Goal: Information Seeking & Learning: Check status

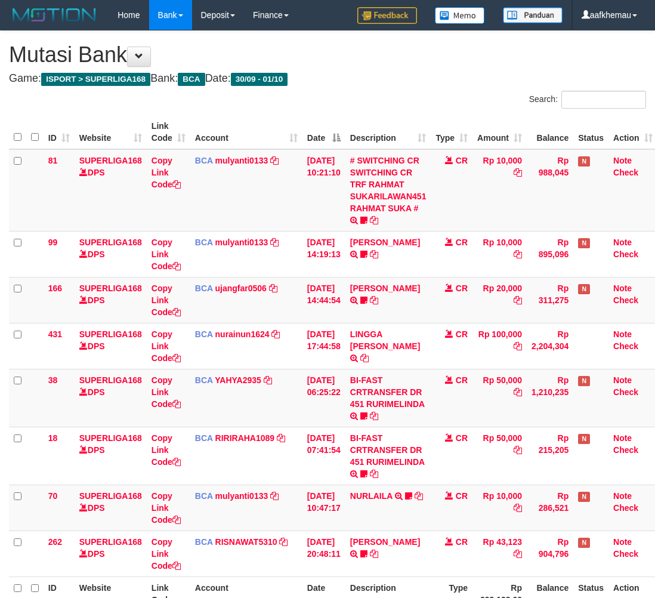
scroll to position [0, 10]
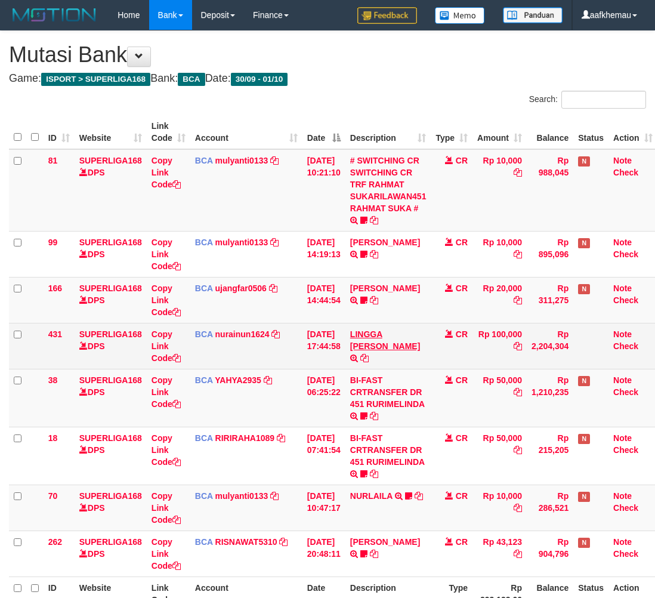
scroll to position [0, 10]
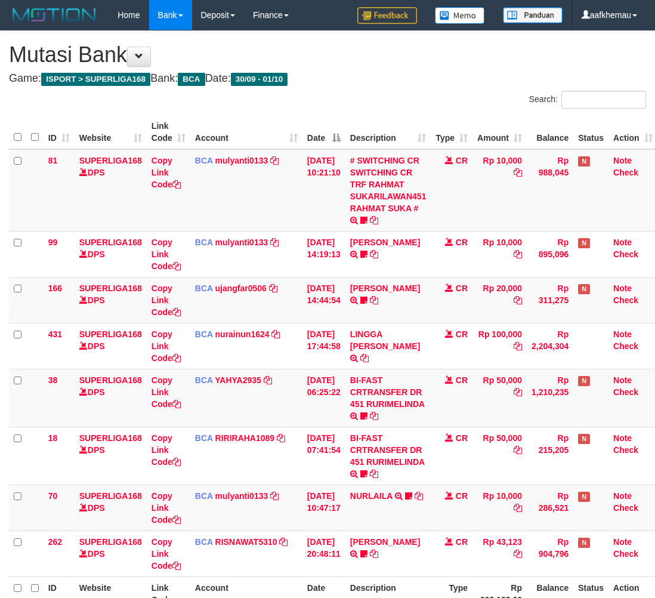
scroll to position [0, 10]
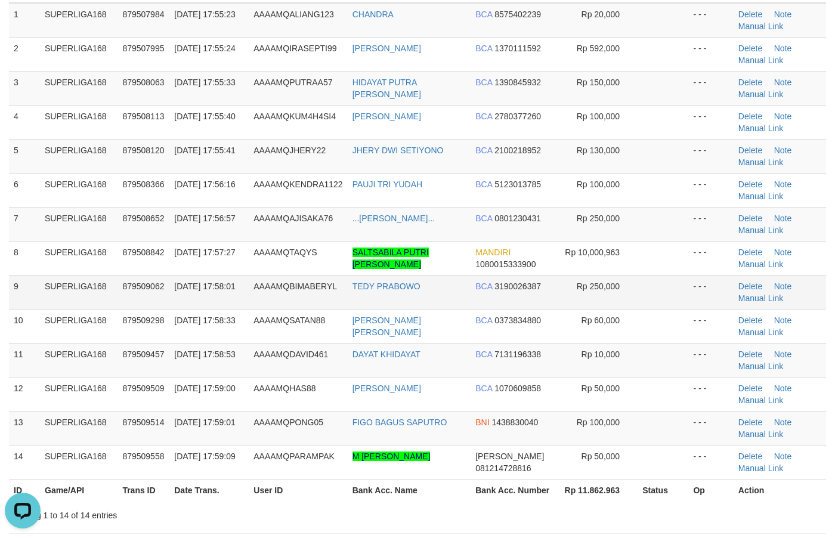
scroll to position [149, 0]
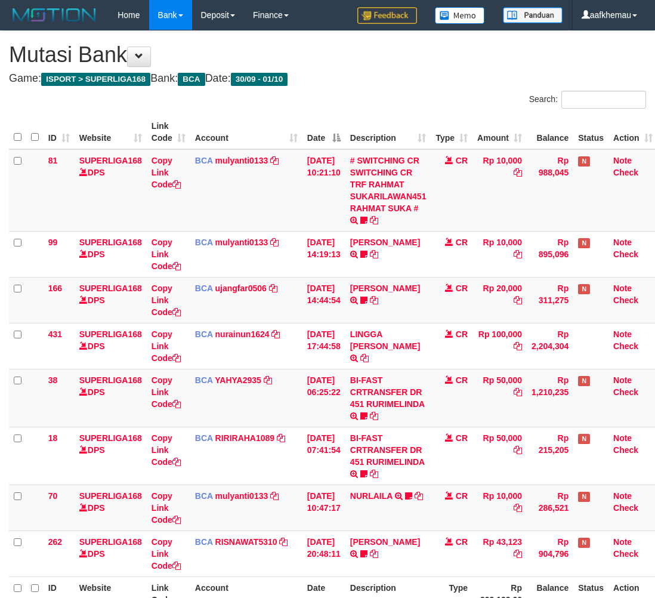
scroll to position [0, 10]
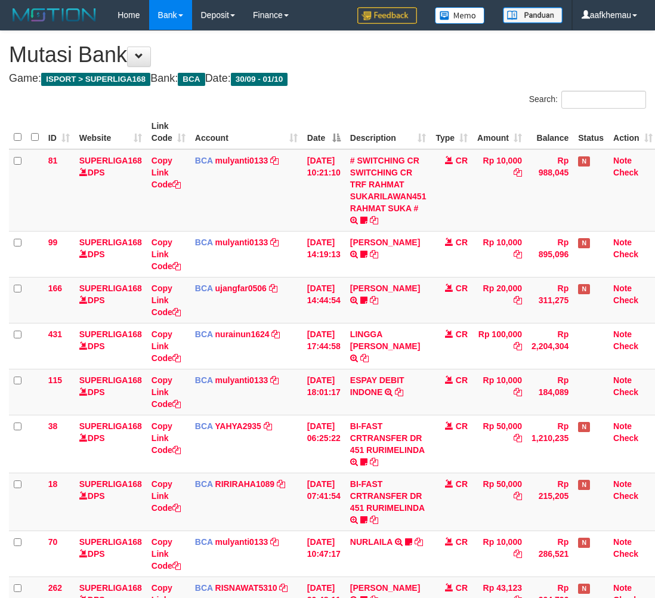
scroll to position [0, 10]
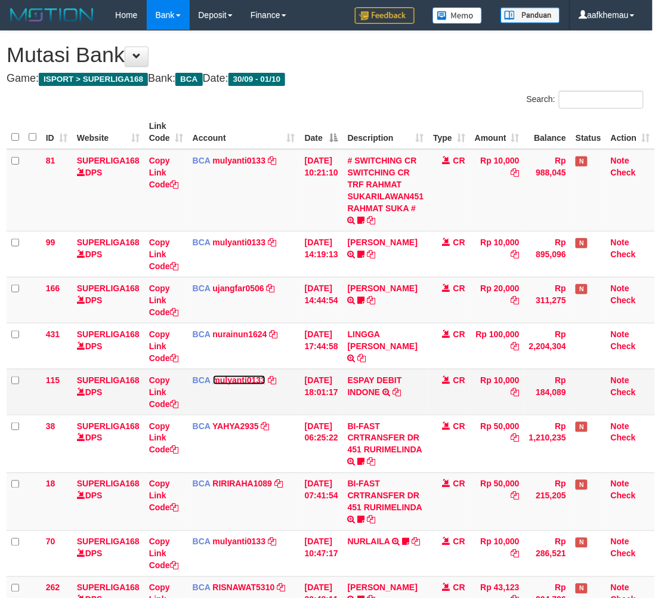
click at [234, 382] on link "mulyanti0133" at bounding box center [239, 380] width 53 height 10
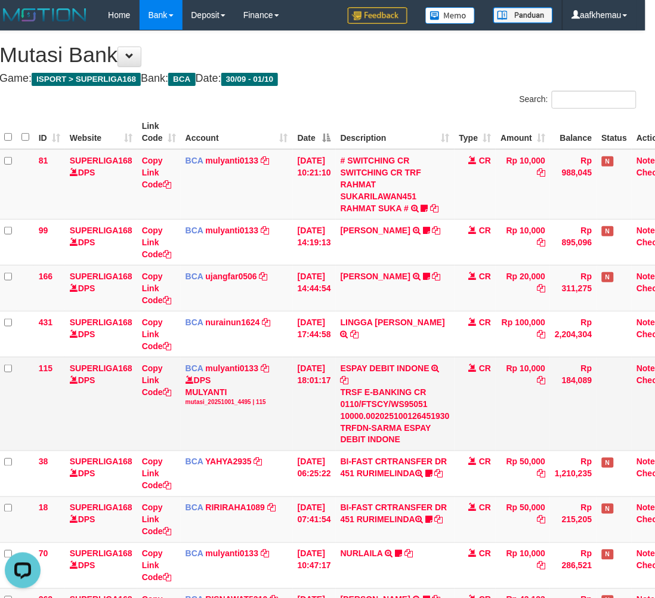
click at [400, 432] on div "TRSF E-BANKING CR 0110/FTSCY/WS95051 10000.002025100126451930 TRFDN-SARMA ESPAY…" at bounding box center [395, 416] width 109 height 60
copy div "SARMA"
click at [431, 85] on div "**********" at bounding box center [317, 369] width 655 height 677
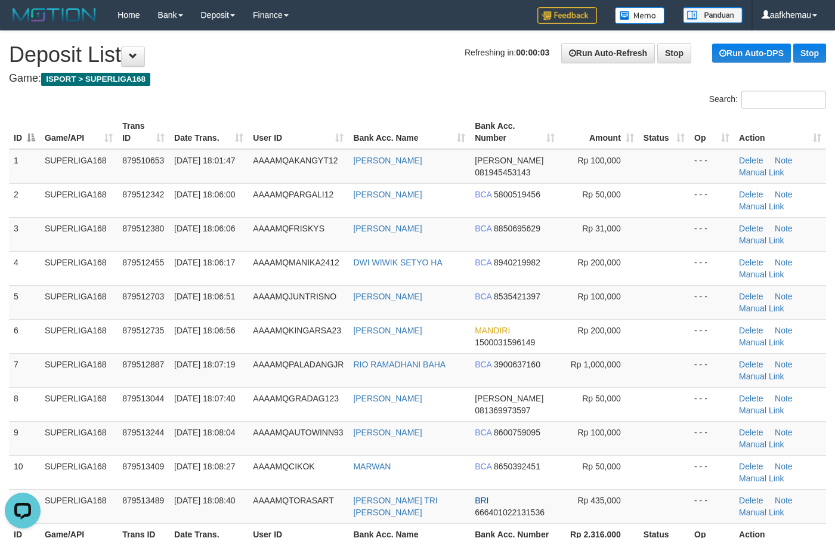
click at [380, 118] on th "Bank Acc. Name" at bounding box center [409, 132] width 122 height 34
drag, startPoint x: 282, startPoint y: 79, endPoint x: 369, endPoint y: 159, distance: 118.2
click at [285, 82] on h4 "Game: ISPORT > SUPERLIGA168" at bounding box center [417, 79] width 817 height 12
copy tr "[PERSON_NAME]"
drag, startPoint x: 406, startPoint y: 167, endPoint x: 342, endPoint y: 92, distance: 98.1
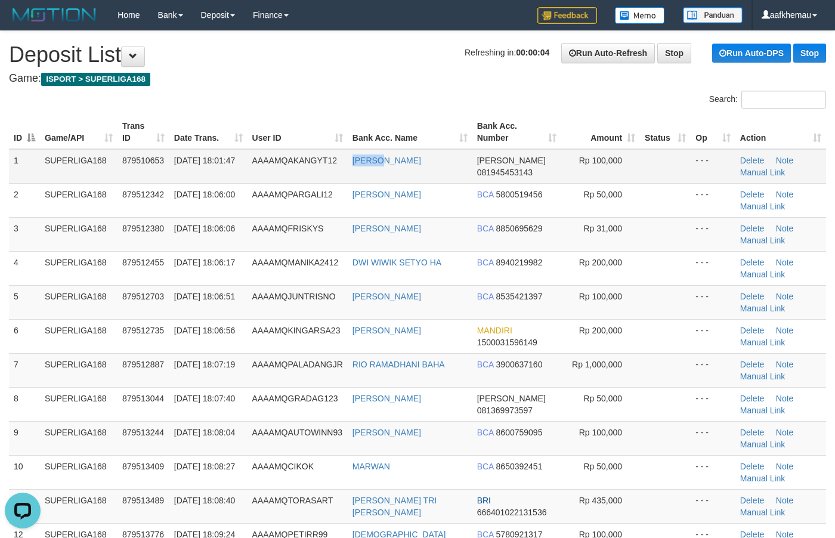
click at [343, 170] on tr "1 SUPERLIGA168 879510653 01/10/2025 18:01:47 AAAAMQAKANGYT12 MANSUR DANA 081945…" at bounding box center [417, 166] width 817 height 35
click at [340, 91] on div at bounding box center [209, 91] width 418 height 1
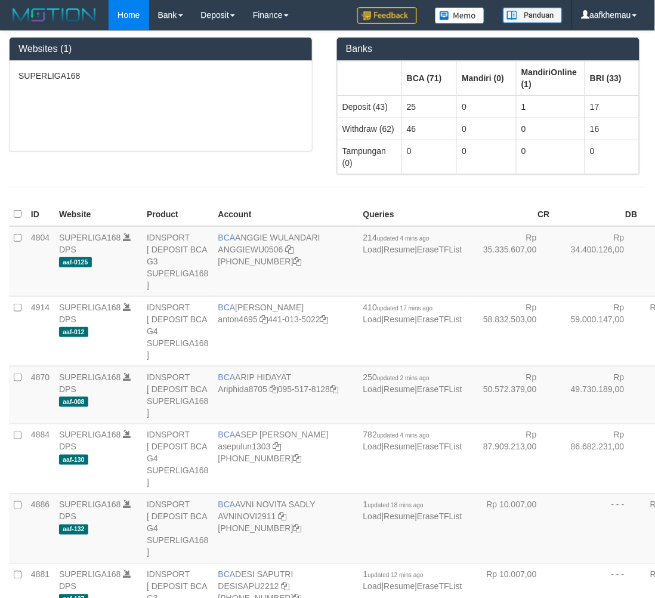
scroll to position [1197, 0]
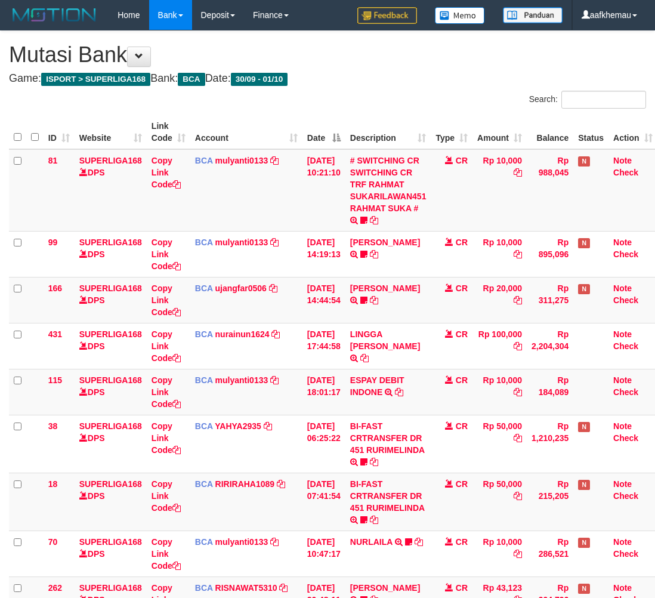
scroll to position [0, 10]
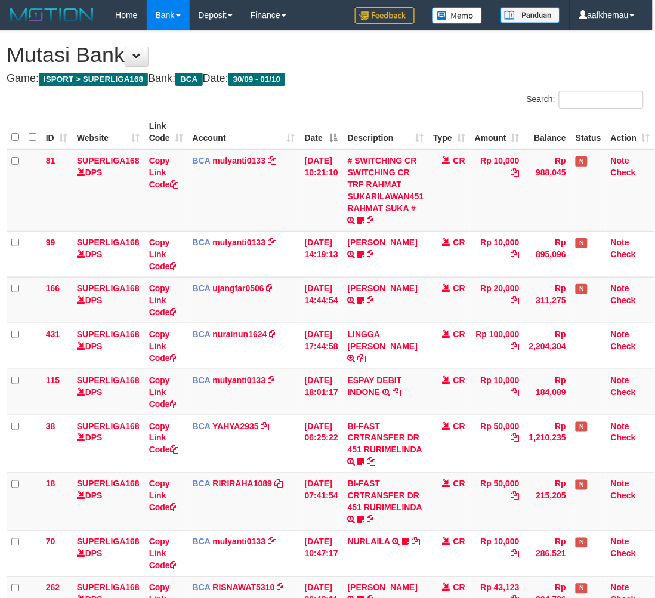
click at [470, 73] on h4 "Game: ISPORT > SUPERLIGA168 Bank: BCA Date: 30/09 - 01/10" at bounding box center [325, 79] width 637 height 12
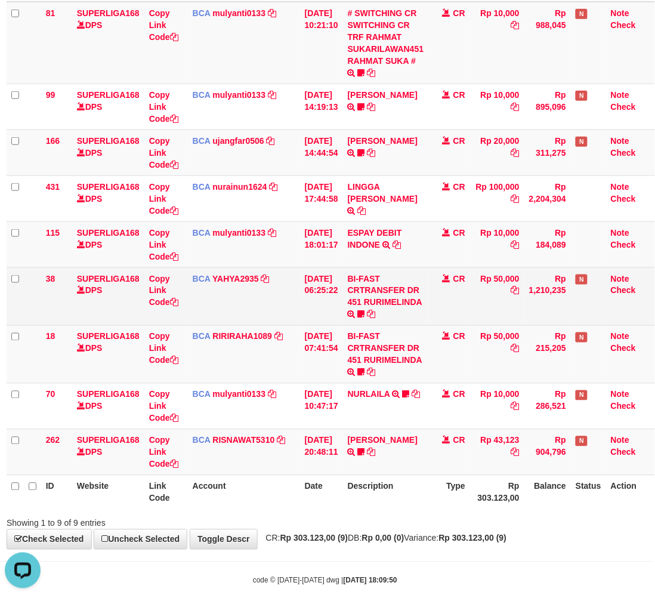
scroll to position [149, 10]
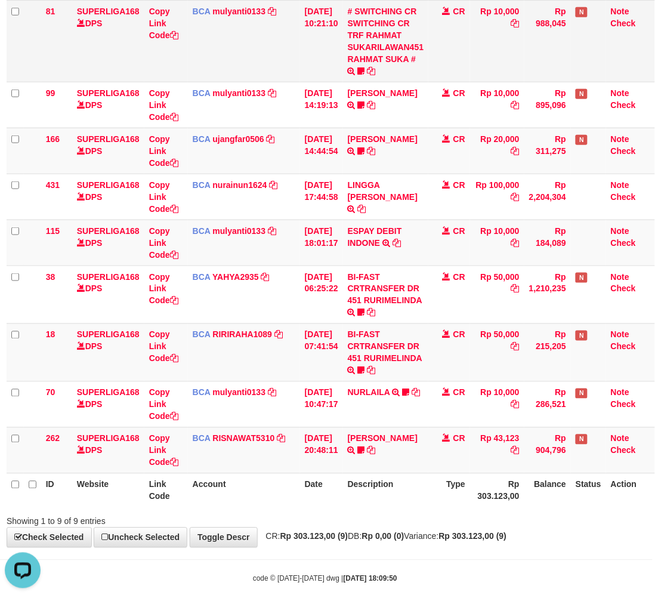
click at [479, 49] on td "Rp 10,000" at bounding box center [497, 41] width 54 height 82
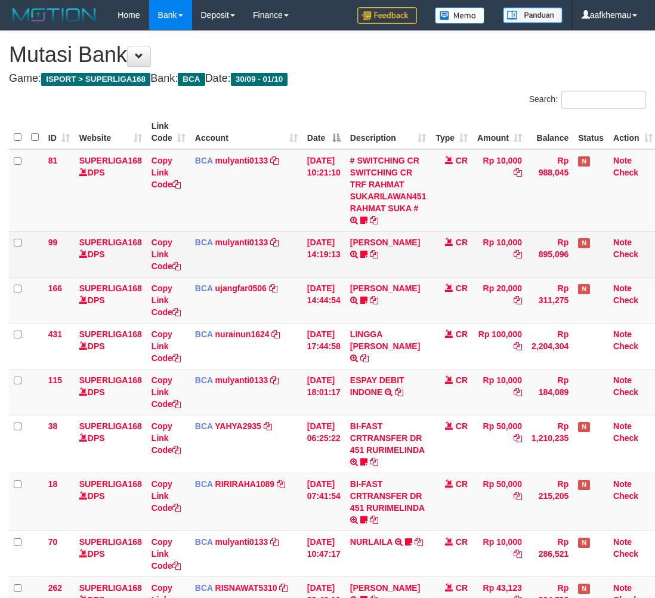
scroll to position [149, 10]
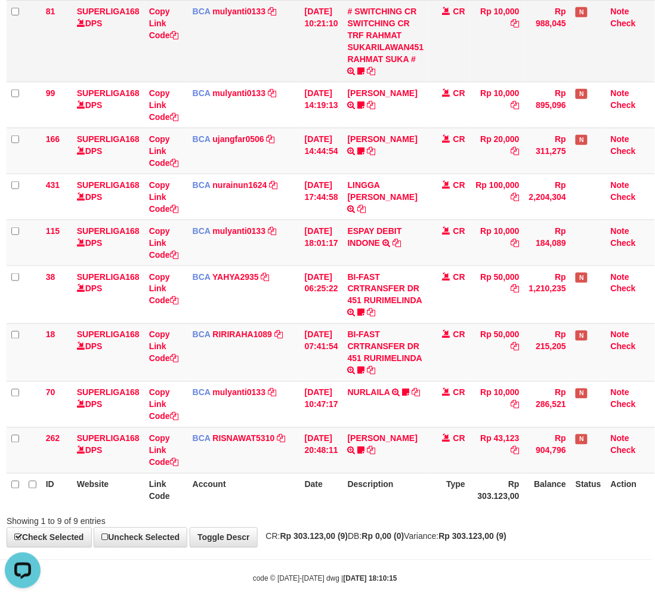
drag, startPoint x: 481, startPoint y: 51, endPoint x: 481, endPoint y: 58, distance: 7.2
click at [481, 58] on td "Rp 10,000" at bounding box center [497, 41] width 54 height 82
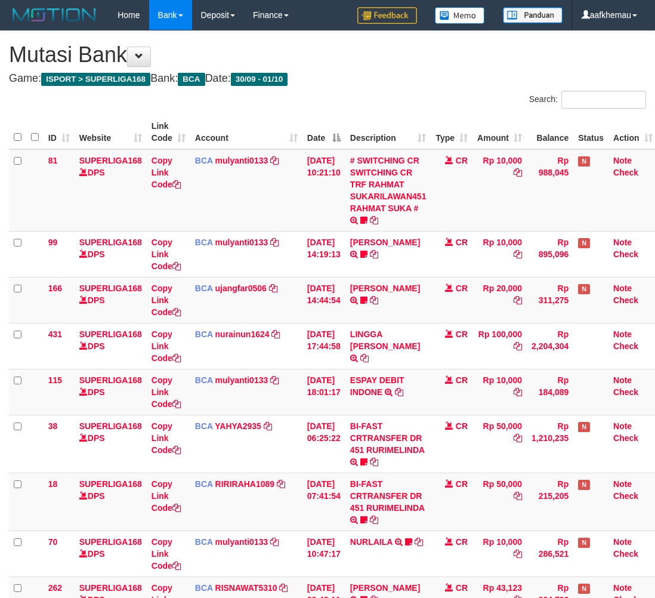
scroll to position [149, 10]
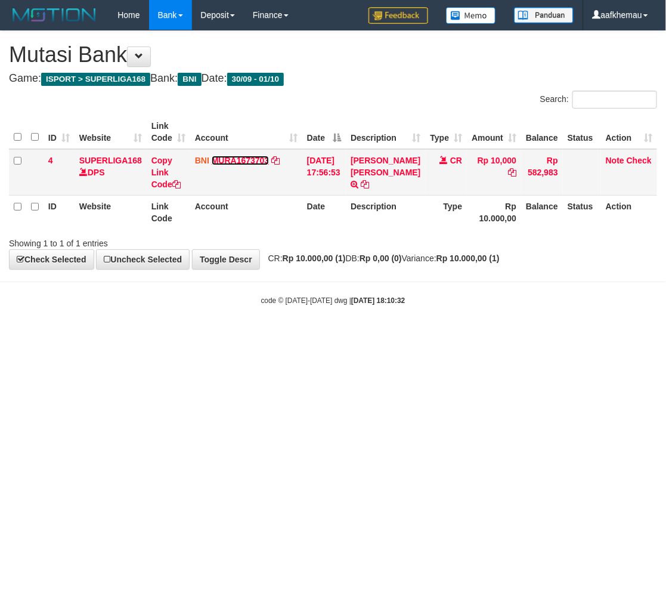
drag, startPoint x: 0, startPoint y: 0, endPoint x: 251, endPoint y: 156, distance: 295.3
click at [251, 156] on link "MURA1673703" at bounding box center [241, 161] width 58 height 10
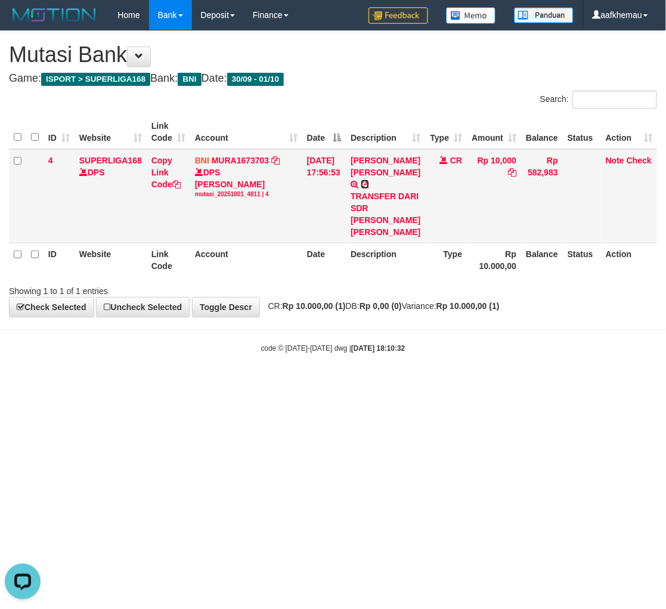
click at [369, 188] on icon at bounding box center [365, 184] width 8 height 8
click at [240, 181] on div "DPS MUH RAISYAH RACHMAN mutasi_20251001_4811 | 4" at bounding box center [246, 182] width 103 height 32
copy div "MUH RAISYAH RACHMAN"
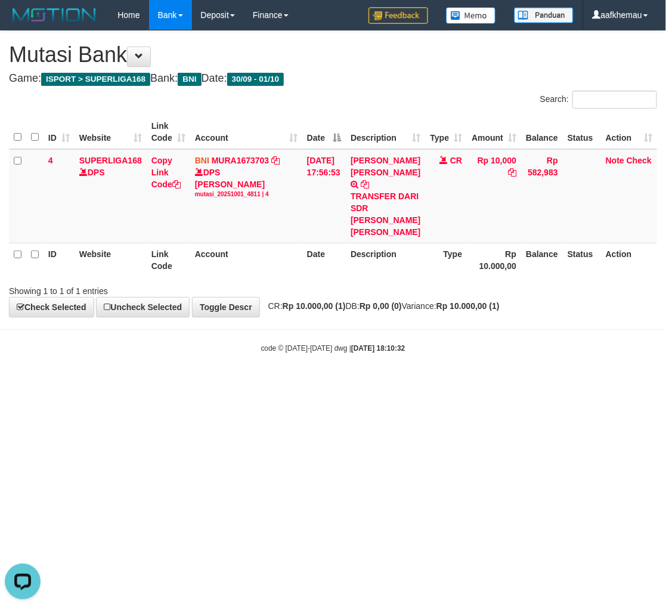
drag, startPoint x: 447, startPoint y: 395, endPoint x: 440, endPoint y: 400, distance: 9.1
click at [440, 384] on body "Toggle navigation Home Bank Account List Load By Website Group [ISPORT] SUPERLI…" at bounding box center [333, 192] width 666 height 384
click at [203, 354] on div "code © 2012-2018 dwg | 2025/10/01 18:10:32" at bounding box center [333, 348] width 666 height 12
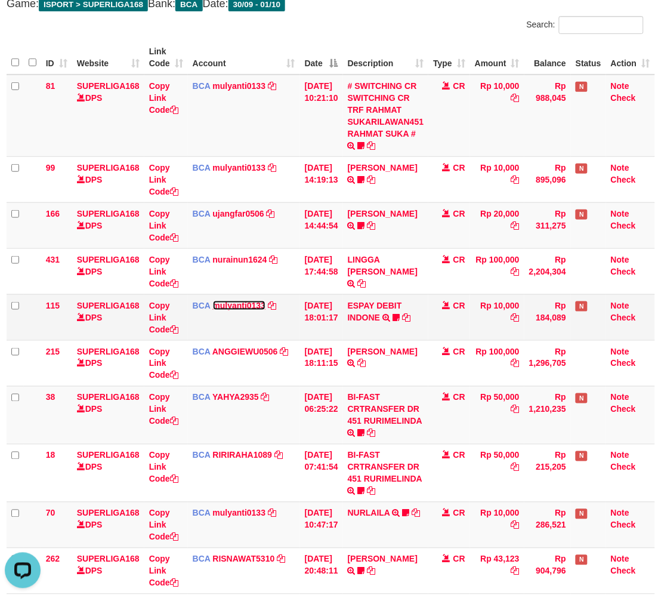
click at [228, 307] on link "mulyanti0133" at bounding box center [239, 306] width 53 height 10
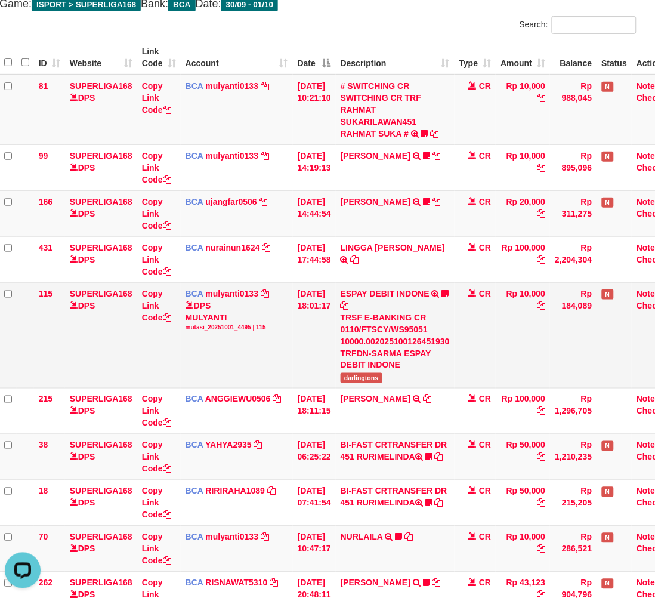
click at [365, 379] on span "darlingtons" at bounding box center [362, 378] width 42 height 10
copy span "darlingtons"
click at [365, 379] on span "darlingtons" at bounding box center [362, 378] width 42 height 10
click at [398, 31] on div "Search:" at bounding box center [482, 26] width 310 height 21
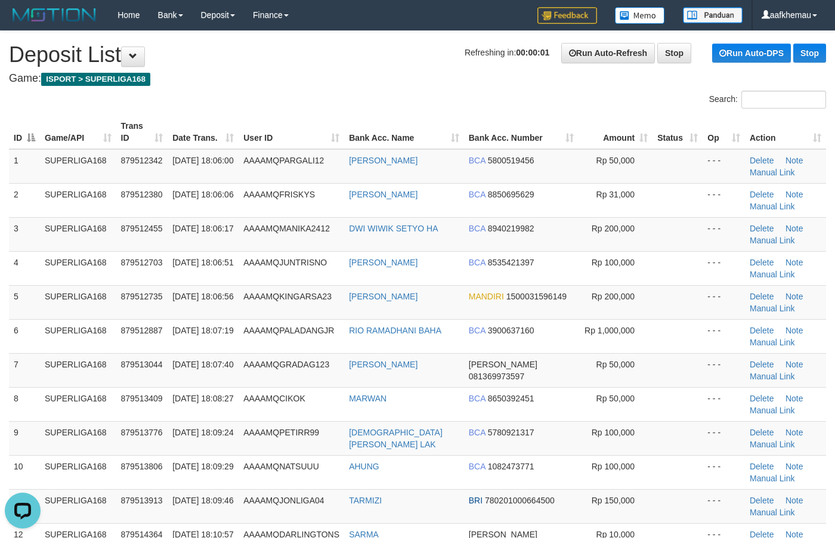
click at [327, 52] on h1 "Refreshing in: 00:00:01 Run Auto-Refresh Stop Run Auto-DPS Stop Deposit List" at bounding box center [417, 55] width 817 height 24
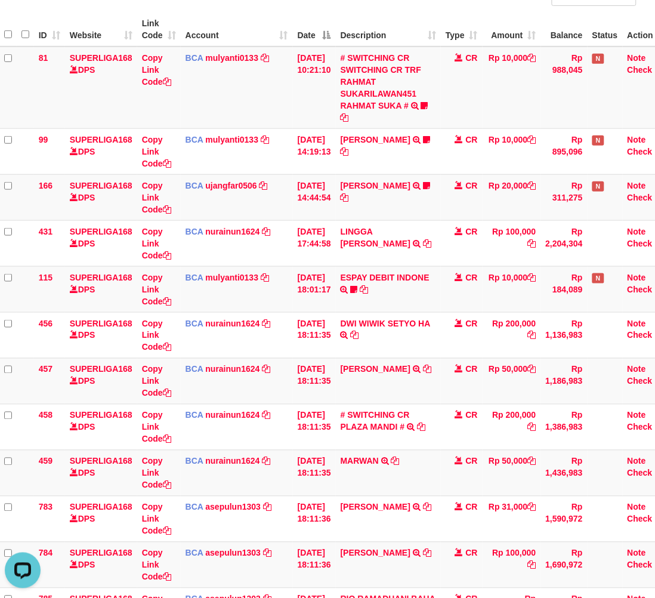
scroll to position [1, 10]
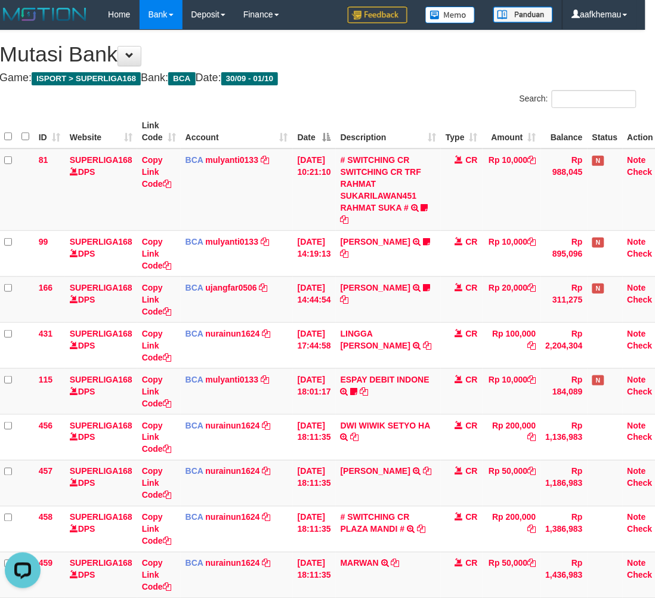
click at [418, 63] on h1 "Mutasi Bank" at bounding box center [317, 54] width 637 height 24
click at [455, 81] on h4 "Game: ISPORT > SUPERLIGA168 Bank: BCA Date: 30/09 - 01/10" at bounding box center [317, 78] width 637 height 12
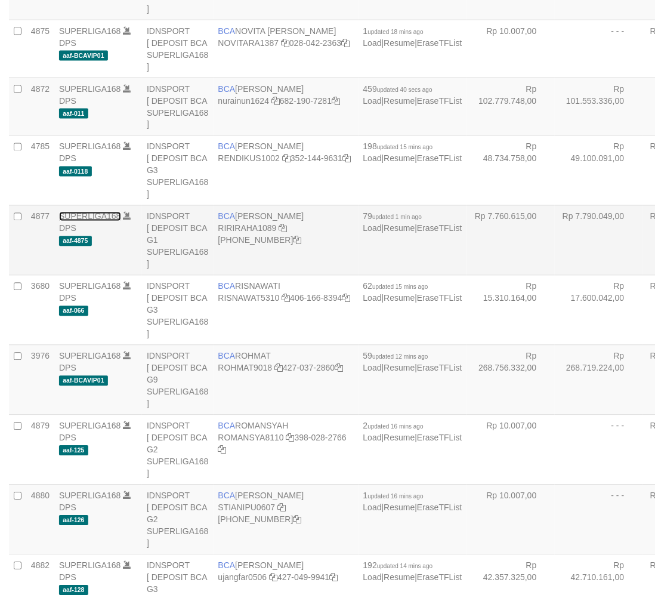
click at [103, 221] on link "SUPERLIGA168" at bounding box center [90, 217] width 62 height 10
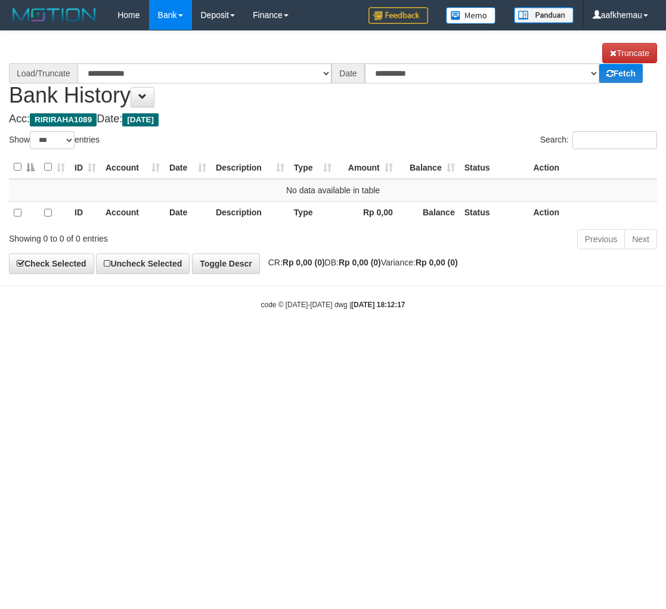
select select "***"
click at [154, 100] on button at bounding box center [143, 97] width 24 height 20
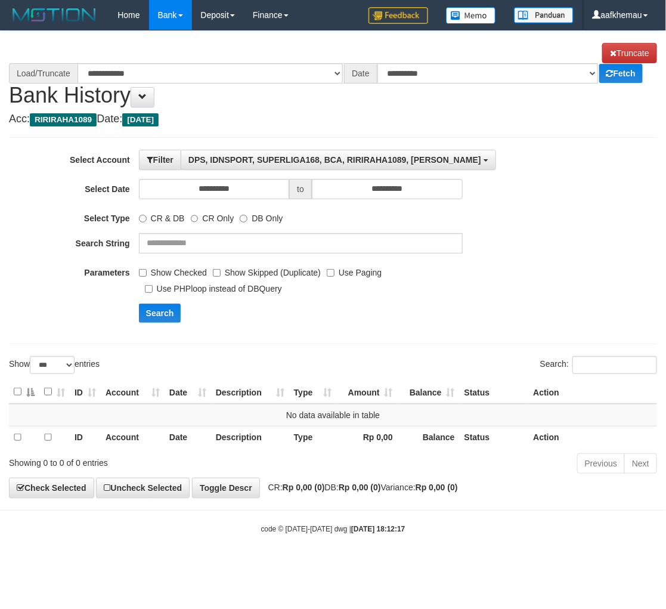
select select "****"
click at [147, 273] on label "Show Checked" at bounding box center [173, 270] width 68 height 16
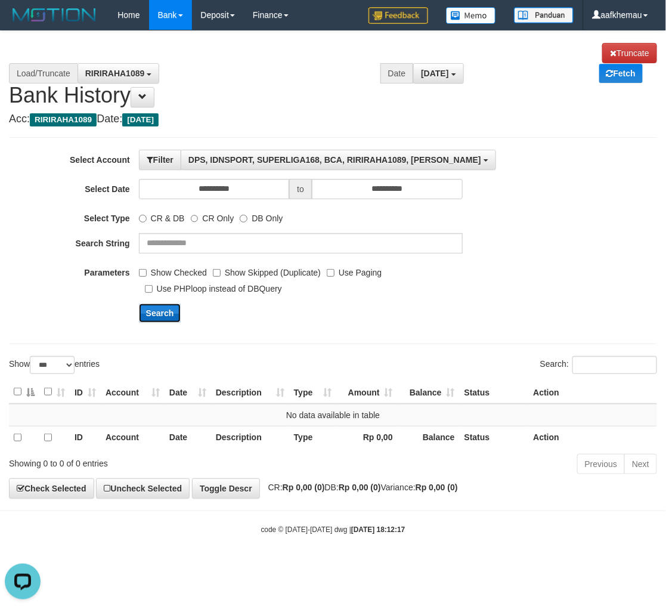
click at [174, 307] on button "Search" at bounding box center [160, 313] width 42 height 19
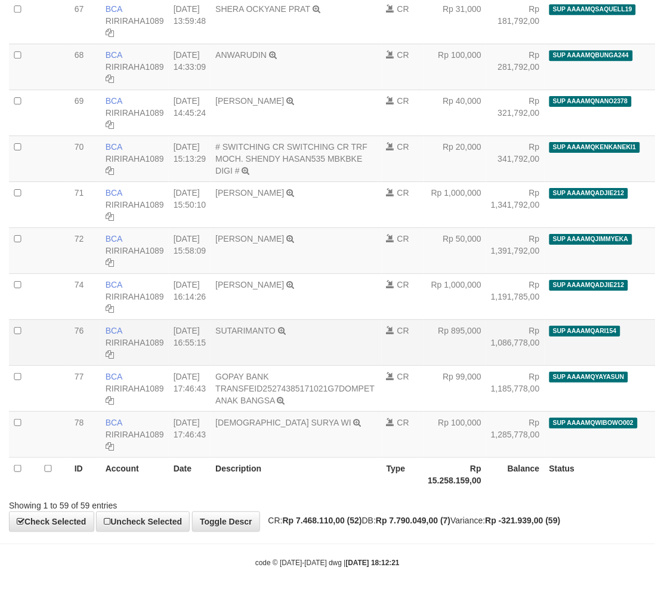
select select "****"
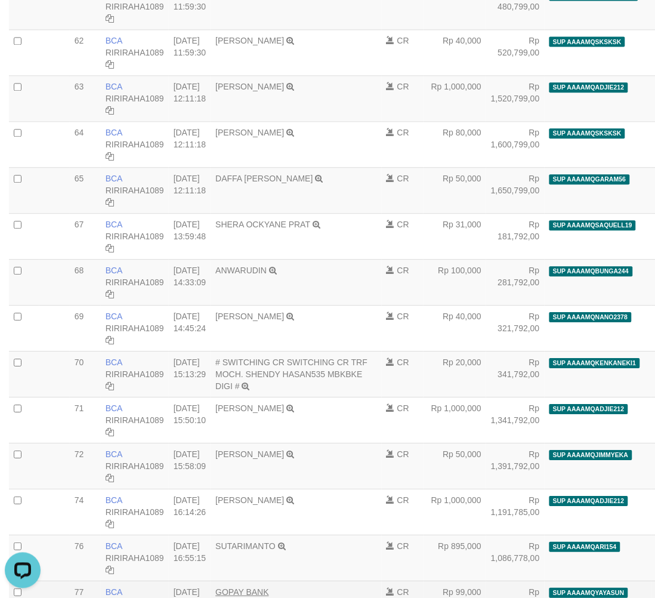
scroll to position [2440, 0]
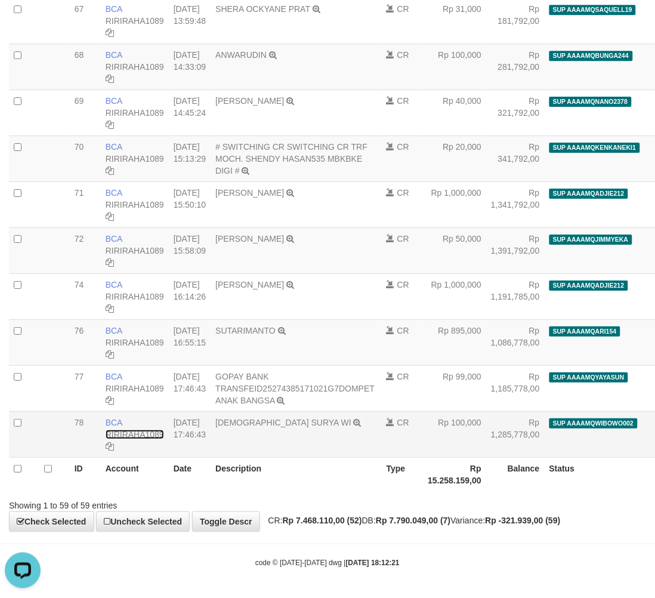
click at [144, 434] on link "RIRIRAHA1089" at bounding box center [135, 434] width 58 height 10
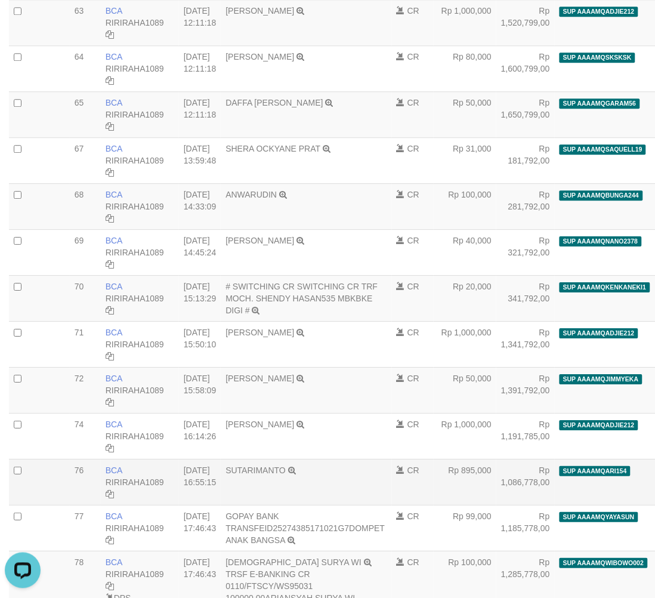
scroll to position [2256, 0]
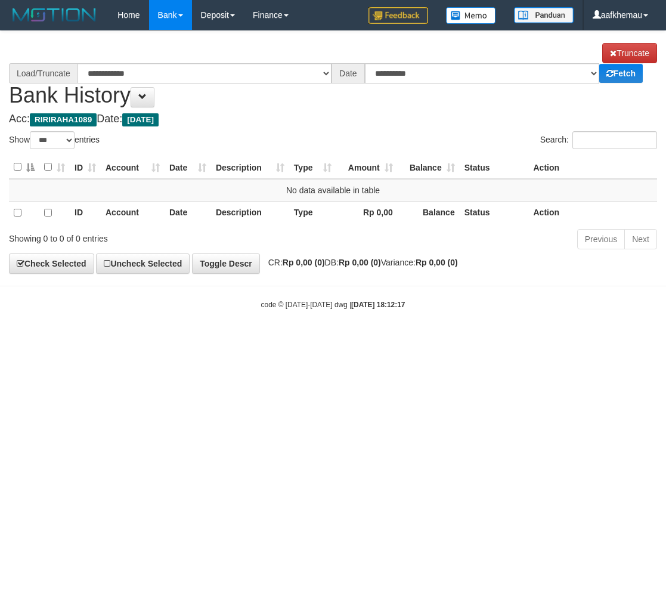
select select "***"
drag, startPoint x: 366, startPoint y: 406, endPoint x: 356, endPoint y: 395, distance: 14.4
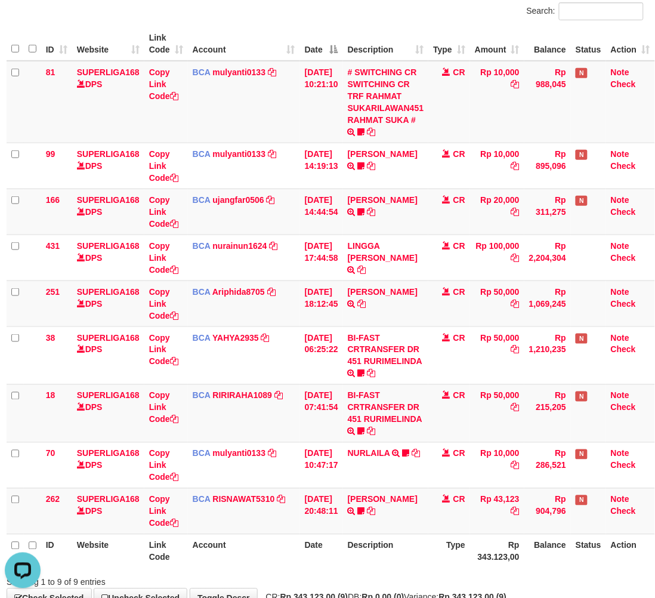
click at [363, 4] on div "Search:" at bounding box center [489, 12] width 310 height 21
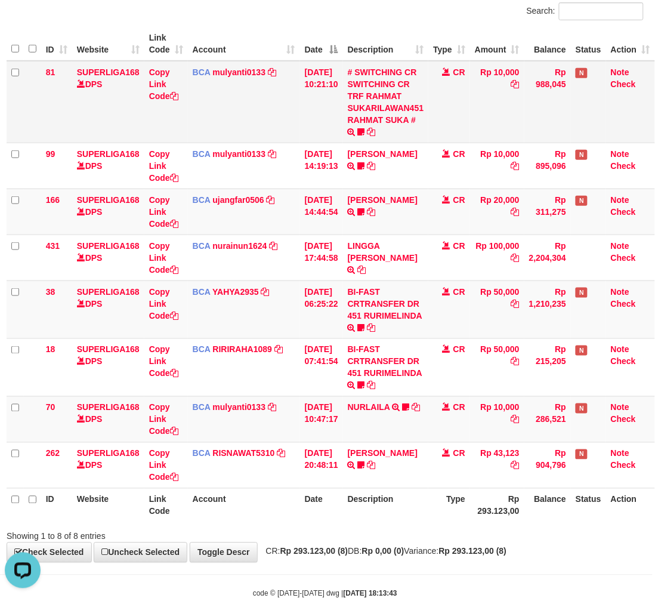
click at [479, 112] on td "Rp 10,000" at bounding box center [497, 102] width 54 height 82
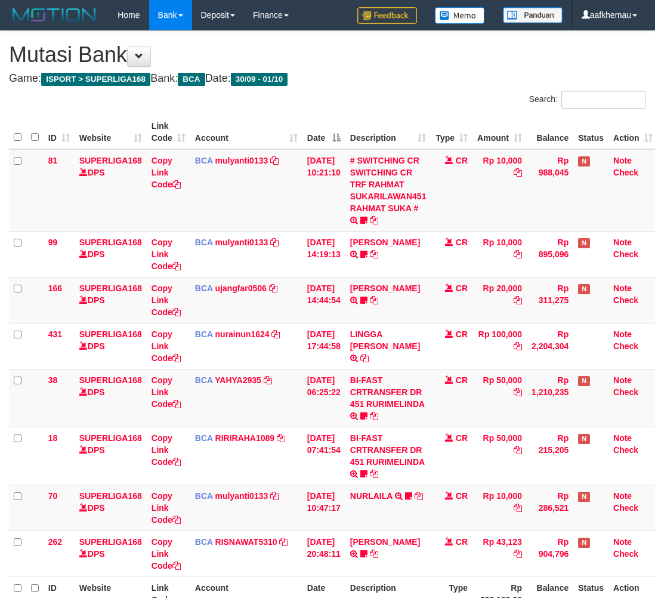
scroll to position [88, 10]
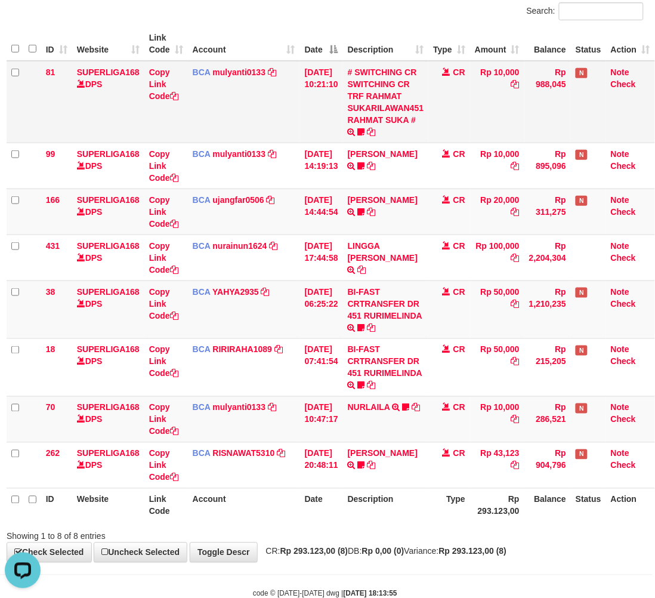
click at [512, 111] on td "Rp 10,000" at bounding box center [497, 102] width 54 height 82
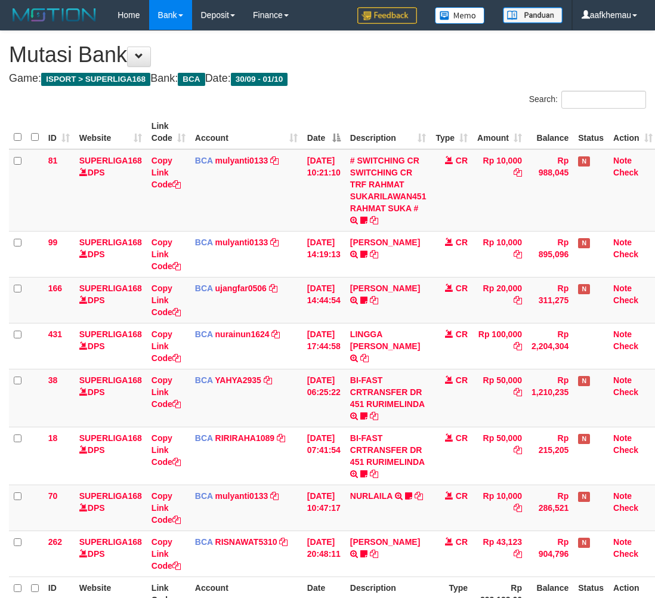
scroll to position [88, 10]
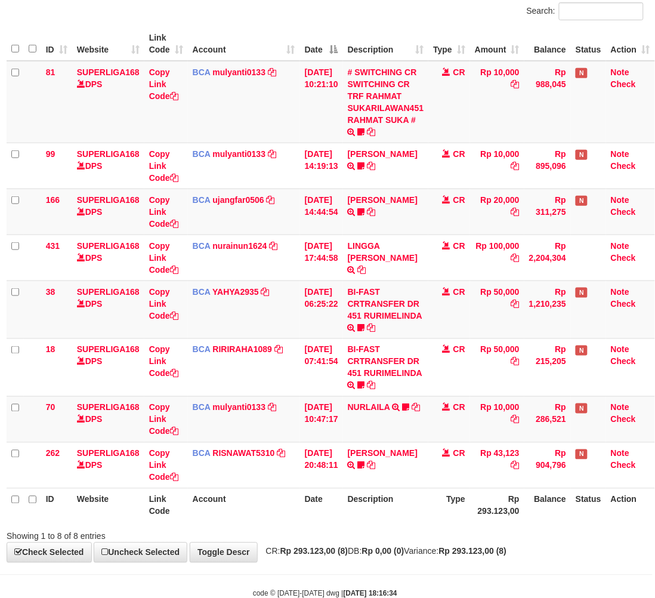
drag, startPoint x: 449, startPoint y: 543, endPoint x: 476, endPoint y: 517, distance: 38.0
click at [450, 543] on div "**********" at bounding box center [325, 252] width 655 height 619
click at [497, 112] on td "Rp 10,000" at bounding box center [497, 102] width 54 height 82
